Goal: Transaction & Acquisition: Subscribe to service/newsletter

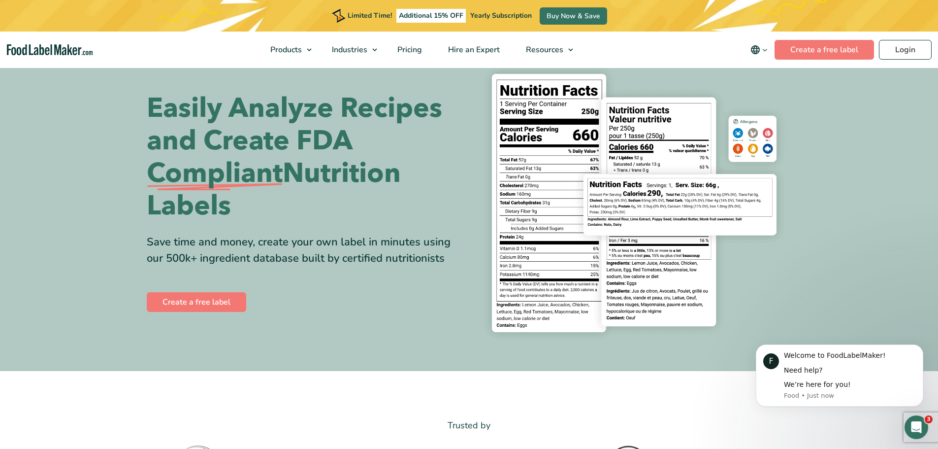
scroll to position [49, 0]
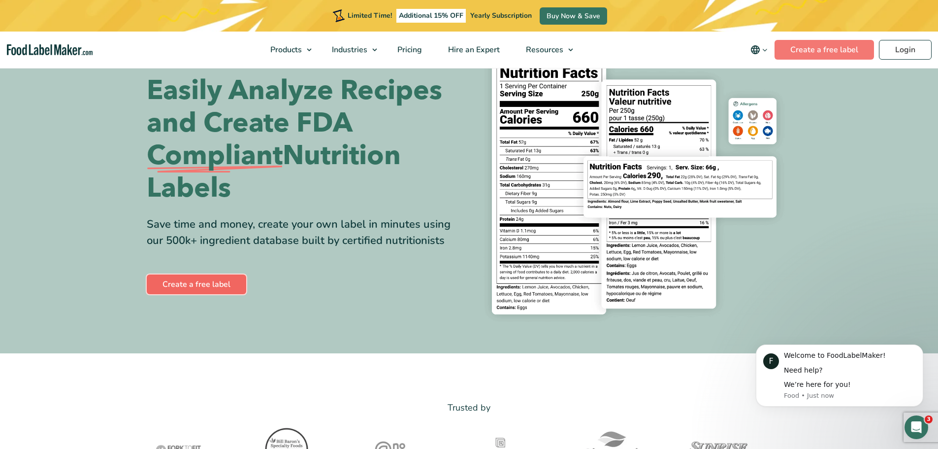
click at [206, 283] on link "Create a free label" at bounding box center [197, 284] width 100 height 20
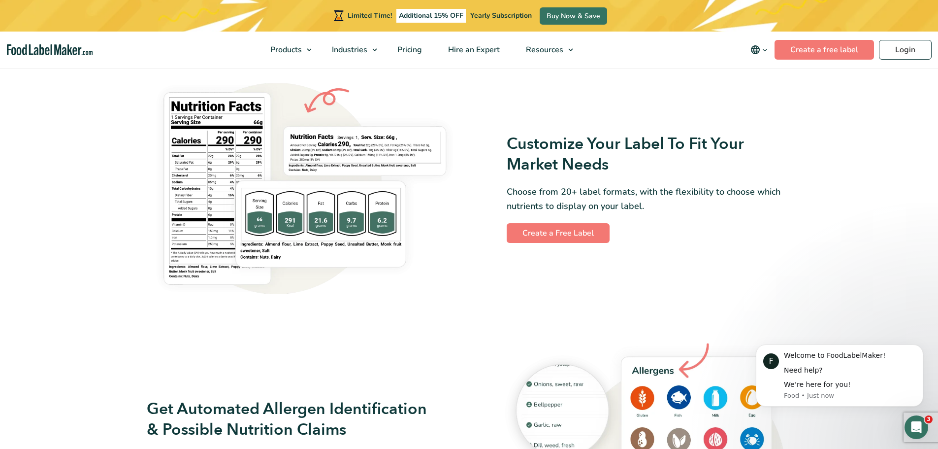
scroll to position [788, 0]
